Goal: Task Accomplishment & Management: Use online tool/utility

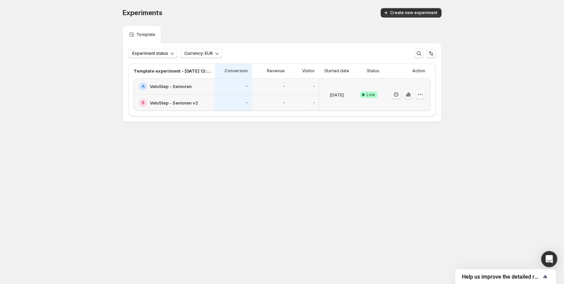
click at [318, 131] on div "Experiments. This page is ready Experiments Create new experiment Template Expe…" at bounding box center [281, 79] width 335 height 158
click at [63, 92] on div "Experiments. This page is ready Experiments Create new experiment Template Expe…" at bounding box center [282, 79] width 564 height 158
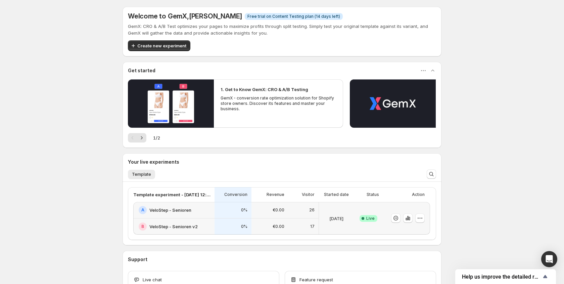
click at [427, 219] on div at bounding box center [406, 218] width 47 height 33
click at [419, 220] on icon "button" at bounding box center [420, 217] width 7 height 7
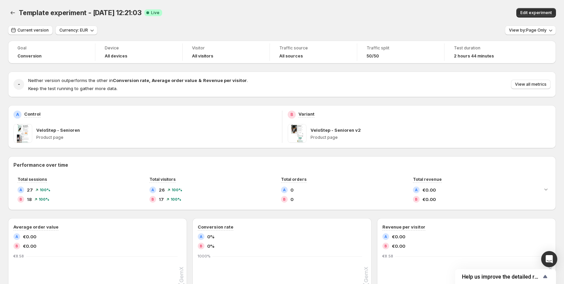
click at [379, 53] on div "50/50" at bounding box center [400, 56] width 68 height 7
click at [441, 51] on div "Traffic split 50/50" at bounding box center [400, 51] width 87 height 17
click at [388, 51] on div "Traffic split" at bounding box center [400, 49] width 68 height 8
drag, startPoint x: 379, startPoint y: 49, endPoint x: 444, endPoint y: 45, distance: 64.9
click at [379, 49] on span "Traffic split" at bounding box center [400, 47] width 68 height 5
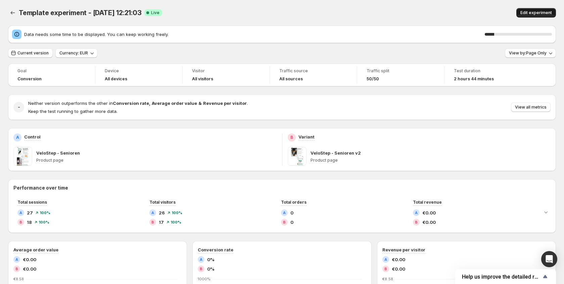
click at [529, 15] on span "Edit experiment" at bounding box center [536, 12] width 32 height 5
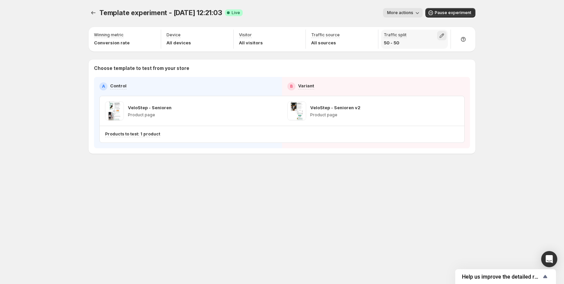
drag, startPoint x: 441, startPoint y: 37, endPoint x: 438, endPoint y: 39, distance: 4.1
click at [440, 38] on icon "button" at bounding box center [441, 35] width 7 height 7
drag, startPoint x: 440, startPoint y: 49, endPoint x: 474, endPoint y: 48, distance: 33.2
type input "**"
click at [474, 48] on input "range" at bounding box center [441, 49] width 97 height 9
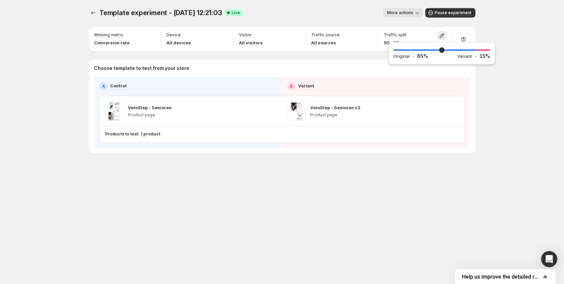
click at [343, 19] on div "Template experiment - Sep 6, 12:21:03. This page is ready Template experiment -…" at bounding box center [282, 13] width 387 height 26
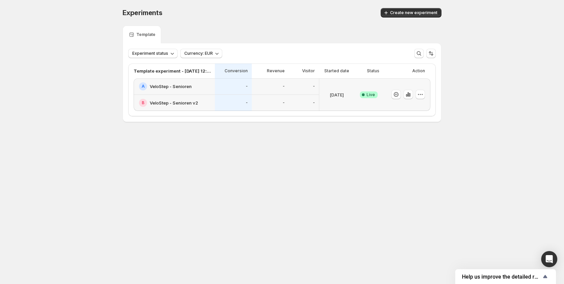
click at [273, 92] on div "-" at bounding box center [270, 86] width 37 height 16
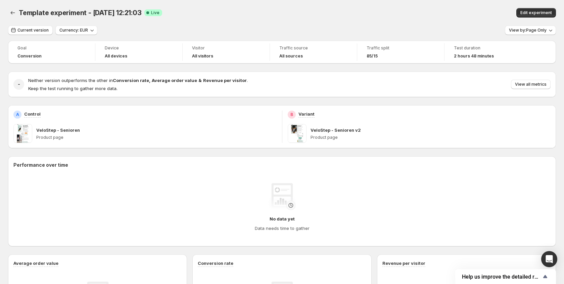
click at [265, 130] on div "VeloStep - Senioren" at bounding box center [156, 130] width 240 height 7
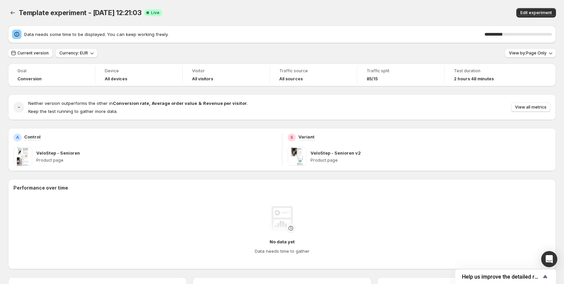
click at [92, 158] on p "Product page" at bounding box center [156, 159] width 240 height 5
click at [20, 150] on span at bounding box center [22, 156] width 19 height 19
click at [52, 154] on p "VeloStep - Senioren" at bounding box center [58, 152] width 44 height 7
drag, startPoint x: 40, startPoint y: 157, endPoint x: 140, endPoint y: 158, distance: 100.0
click at [40, 157] on p "Product page" at bounding box center [156, 159] width 240 height 5
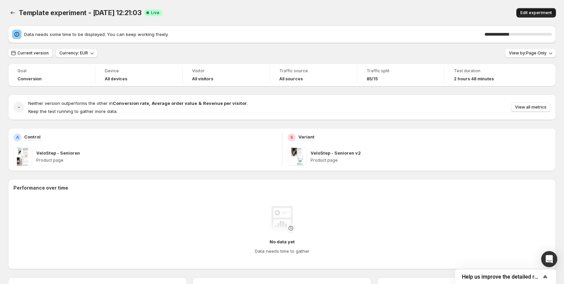
click at [533, 11] on span "Edit experiment" at bounding box center [536, 12] width 32 height 5
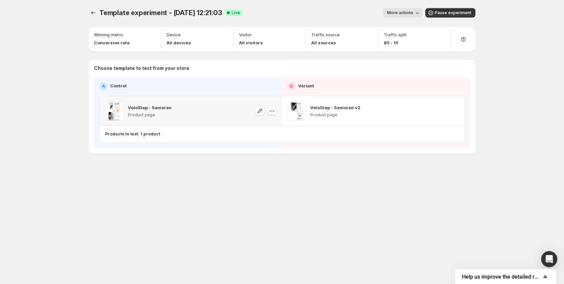
click at [270, 111] on icon "button" at bounding box center [271, 110] width 7 height 7
drag, startPoint x: 198, startPoint y: 114, endPoint x: 245, endPoint y: 113, distance: 46.7
click at [200, 114] on div "VeloStep - Senioren Product page" at bounding box center [191, 110] width 172 height 19
click at [259, 111] on icon "button" at bounding box center [259, 110] width 7 height 7
click at [548, 260] on icon "Open Intercom Messenger" at bounding box center [549, 258] width 9 height 9
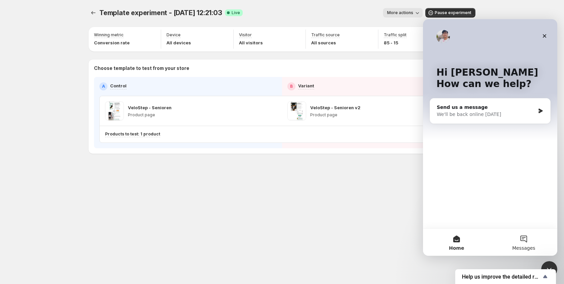
click at [522, 236] on button "Messages" at bounding box center [523, 242] width 67 height 27
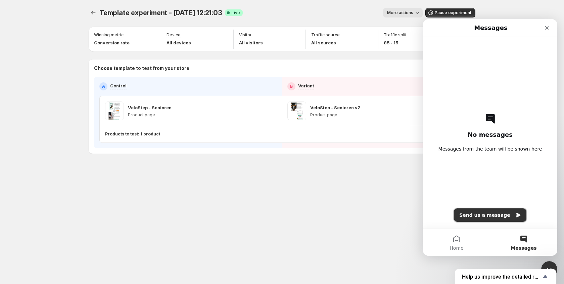
click at [501, 217] on button "Send us a message" at bounding box center [490, 214] width 72 height 13
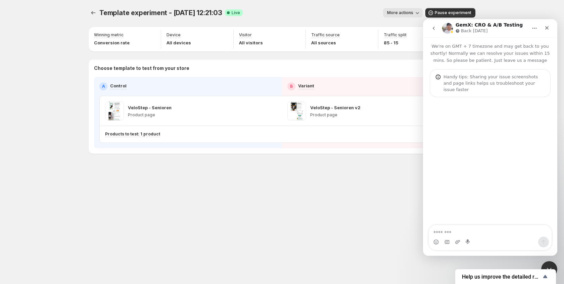
click at [123, 13] on span "Template experiment - [DATE] 12:21:03" at bounding box center [160, 13] width 123 height 8
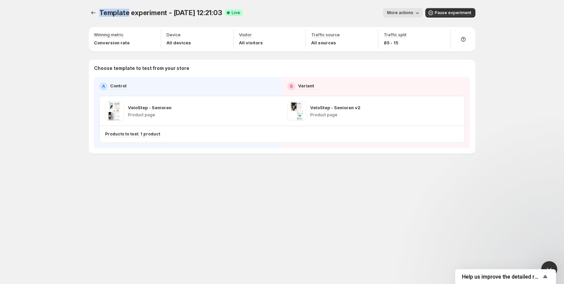
click at [123, 13] on span "Template experiment - [DATE] 12:21:03" at bounding box center [160, 13] width 123 height 8
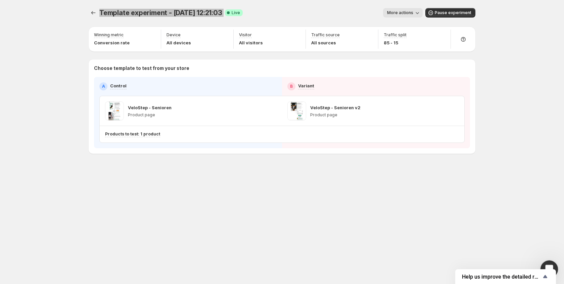
click at [543, 264] on div "Open Intercom Messenger" at bounding box center [548, 268] width 22 height 22
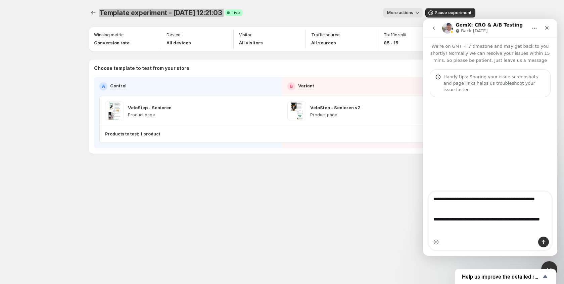
click at [447, 214] on textarea "**********" at bounding box center [490, 213] width 123 height 45
type textarea "**********"
click at [155, 13] on span "Template experiment - [DATE] 12:21:03" at bounding box center [160, 13] width 123 height 8
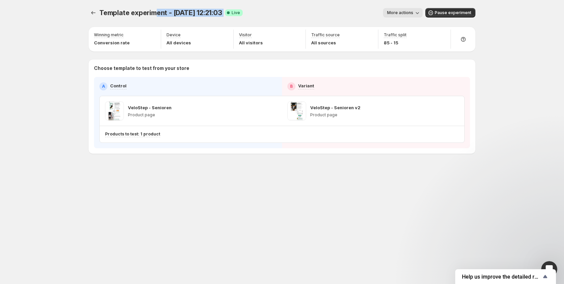
click at [155, 13] on span "Template experiment - [DATE] 12:21:03" at bounding box center [160, 13] width 123 height 8
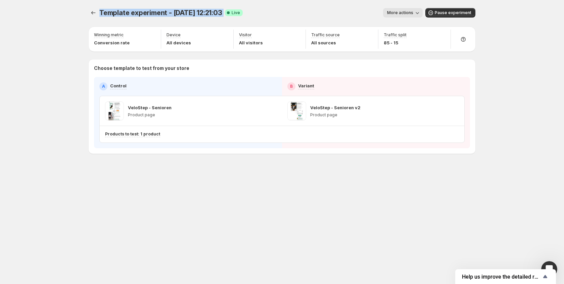
click at [155, 13] on span "Template experiment - [DATE] 12:21:03" at bounding box center [160, 13] width 123 height 8
copy span "Template experiment - [DATE] 12:21:03"
click at [549, 260] on html at bounding box center [548, 268] width 16 height 16
click at [544, 263] on div "Open Intercom Messenger" at bounding box center [548, 268] width 22 height 22
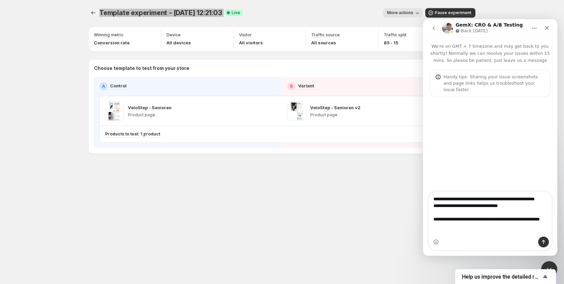
click at [468, 214] on textarea "**********" at bounding box center [490, 213] width 123 height 45
click at [529, 209] on textarea "**********" at bounding box center [490, 213] width 123 height 45
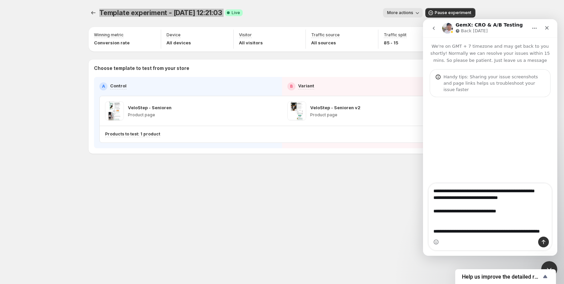
type textarea "**********"
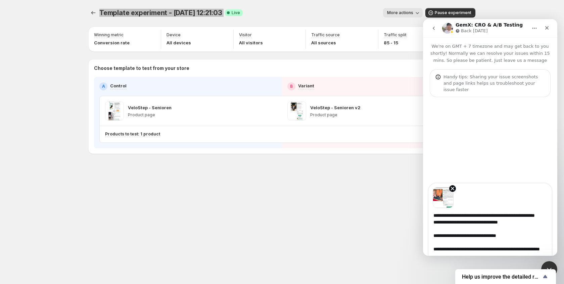
scroll to position [5, 0]
drag, startPoint x: 501, startPoint y: 240, endPoint x: 538, endPoint y: 245, distance: 37.3
click at [504, 240] on textarea "**********" at bounding box center [490, 234] width 123 height 53
click at [538, 244] on textarea "**********" at bounding box center [490, 234] width 123 height 53
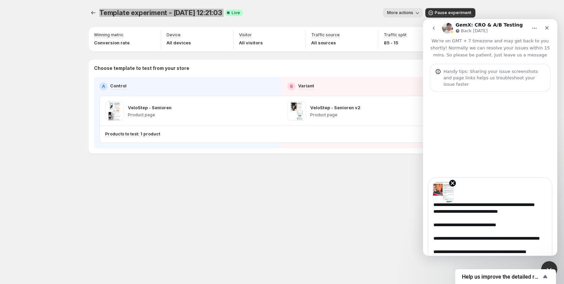
scroll to position [24, 0]
type textarea "**********"
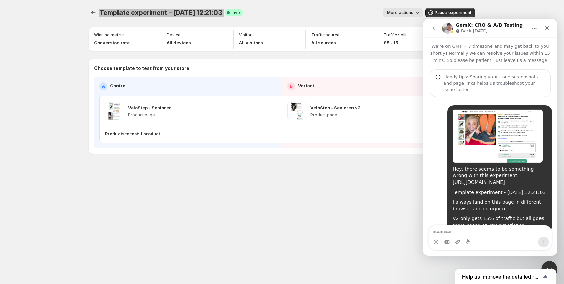
scroll to position [0, 0]
click at [377, 199] on div "Template experiment - [DATE] 12:21:03. This page is ready Template experiment -…" at bounding box center [282, 142] width 403 height 284
